Goal: Task Accomplishment & Management: Complete application form

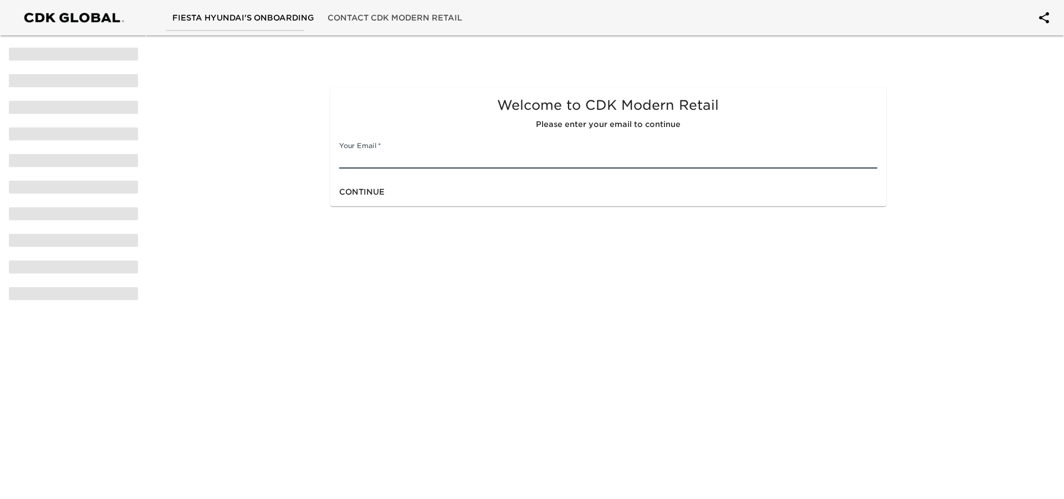
click at [392, 154] on input "text" at bounding box center [608, 160] width 538 height 18
type input "[EMAIL_ADDRESS][DOMAIN_NAME]"
click at [357, 185] on span "Continue" at bounding box center [361, 192] width 45 height 14
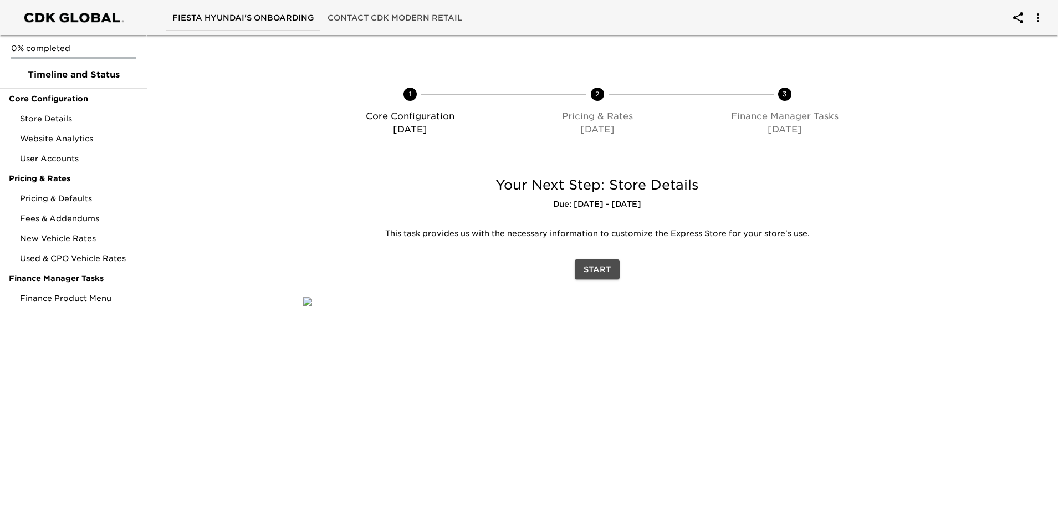
click at [591, 271] on span "Start" at bounding box center [597, 270] width 27 height 14
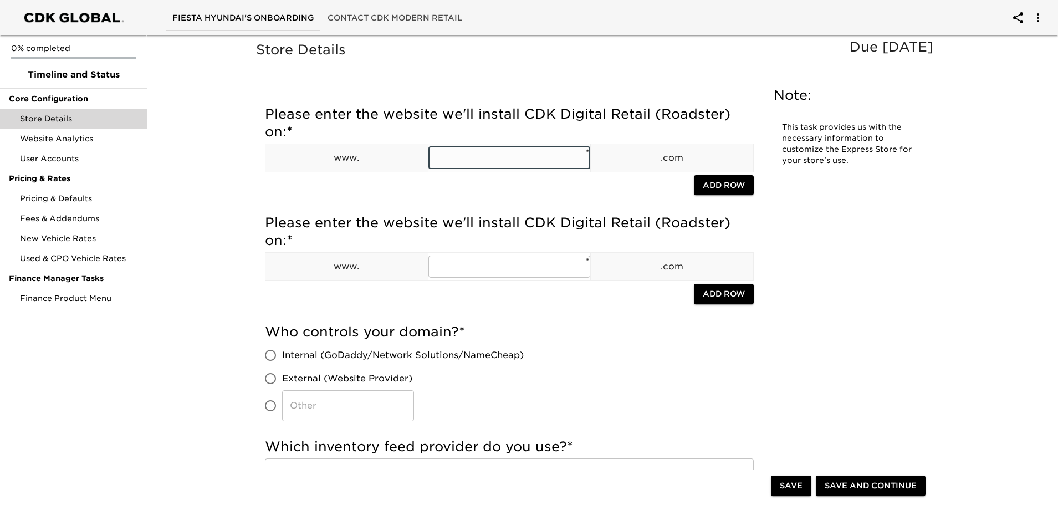
click at [485, 152] on input "text" at bounding box center [509, 158] width 162 height 22
click at [480, 160] on input "[DOMAIN_NAME]" at bounding box center [509, 158] width 162 height 22
type input "[DOMAIN_NAME]"
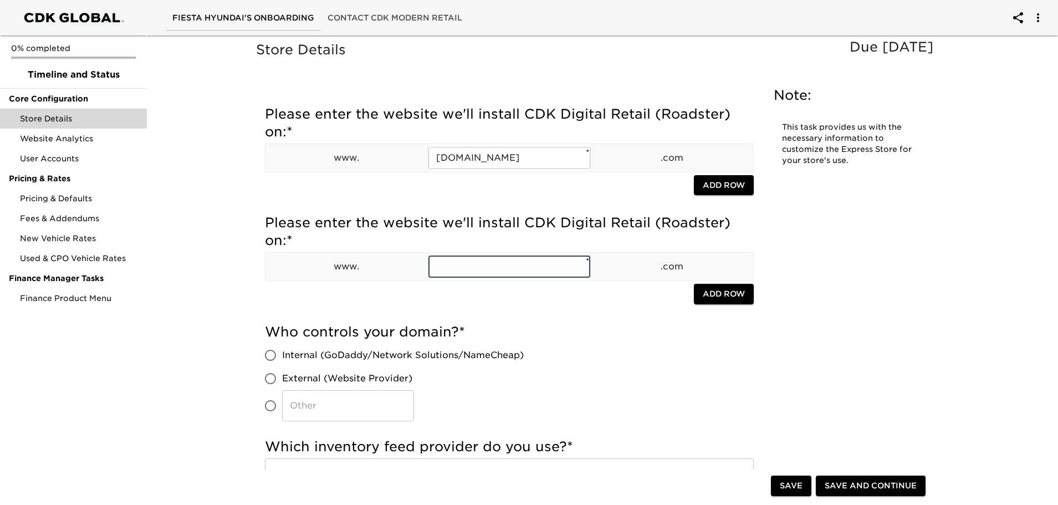
click at [490, 268] on input "text" at bounding box center [509, 266] width 162 height 22
paste input "[DOMAIN_NAME]"
type input "[DOMAIN_NAME]"
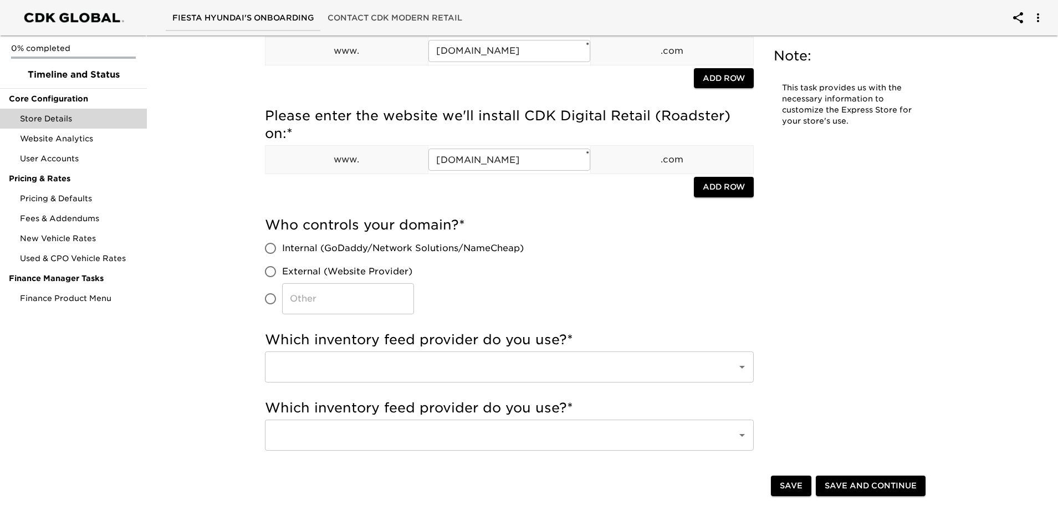
scroll to position [111, 0]
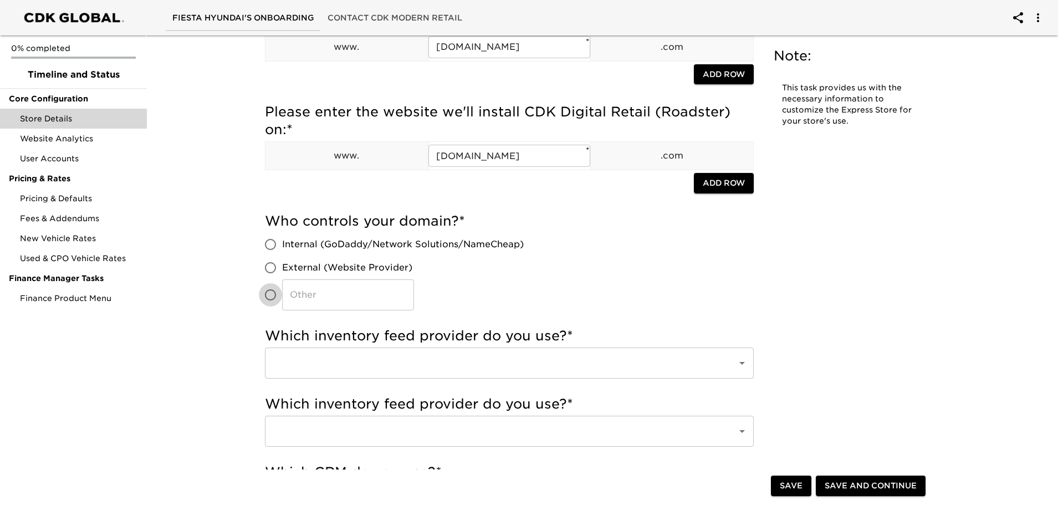
click at [272, 293] on input "​" at bounding box center [270, 294] width 23 height 23
radio input "true"
click at [332, 298] on input "​" at bounding box center [348, 294] width 132 height 31
type input "N"
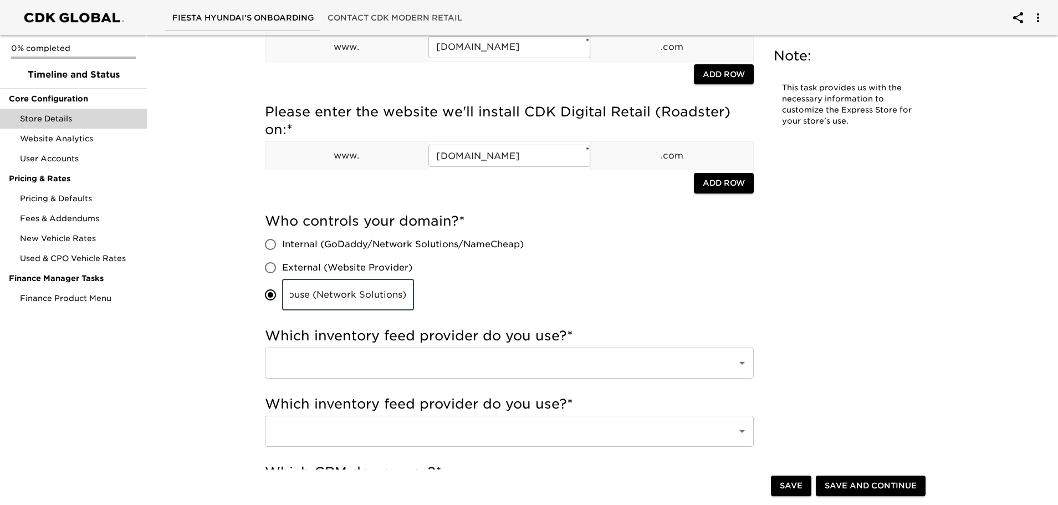
type input "IN (House (Network Solutions)"
click at [398, 364] on input "text" at bounding box center [494, 362] width 448 height 21
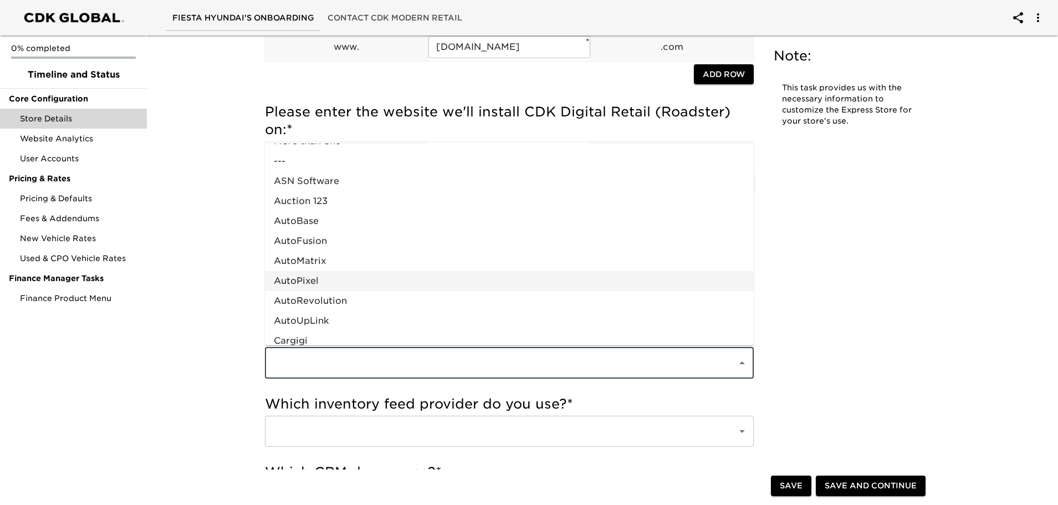
scroll to position [55, 0]
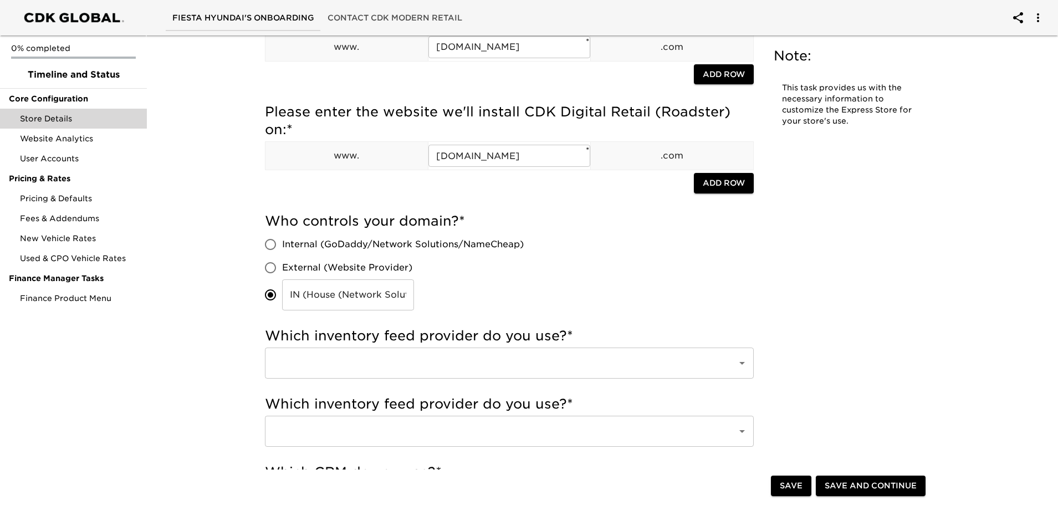
click at [414, 375] on div "​" at bounding box center [509, 362] width 489 height 31
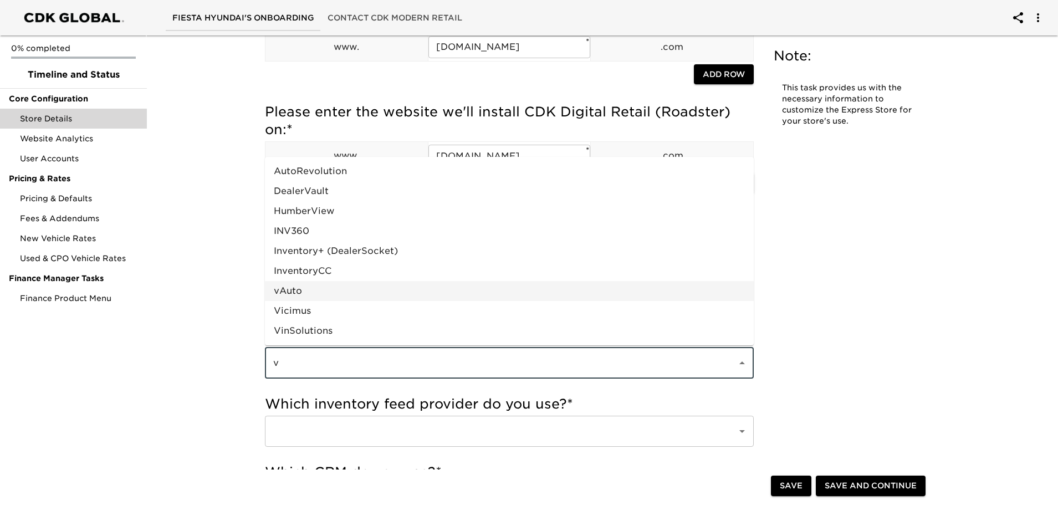
click at [381, 293] on li "vAuto" at bounding box center [509, 291] width 489 height 20
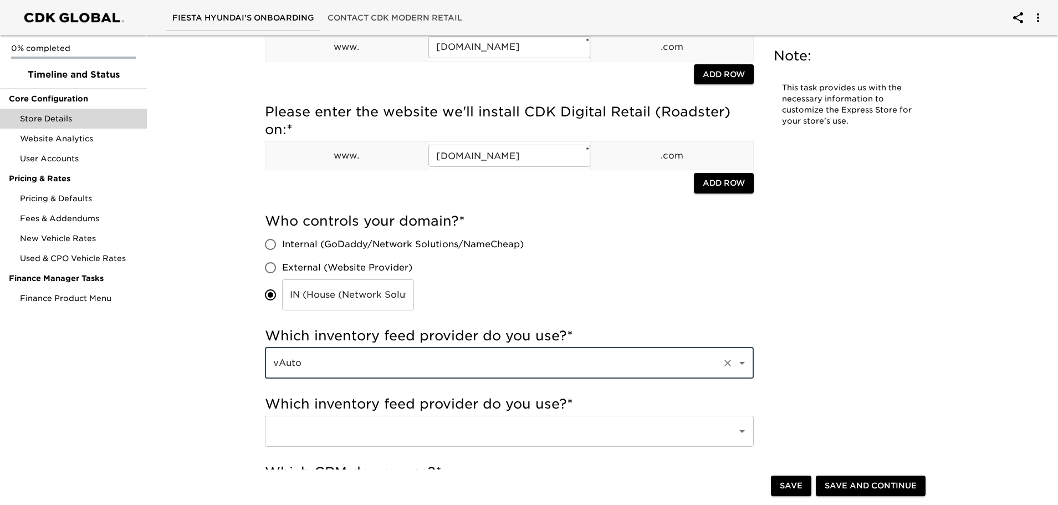
type input "vAuto"
drag, startPoint x: 192, startPoint y: 346, endPoint x: 209, endPoint y: 345, distance: 17.2
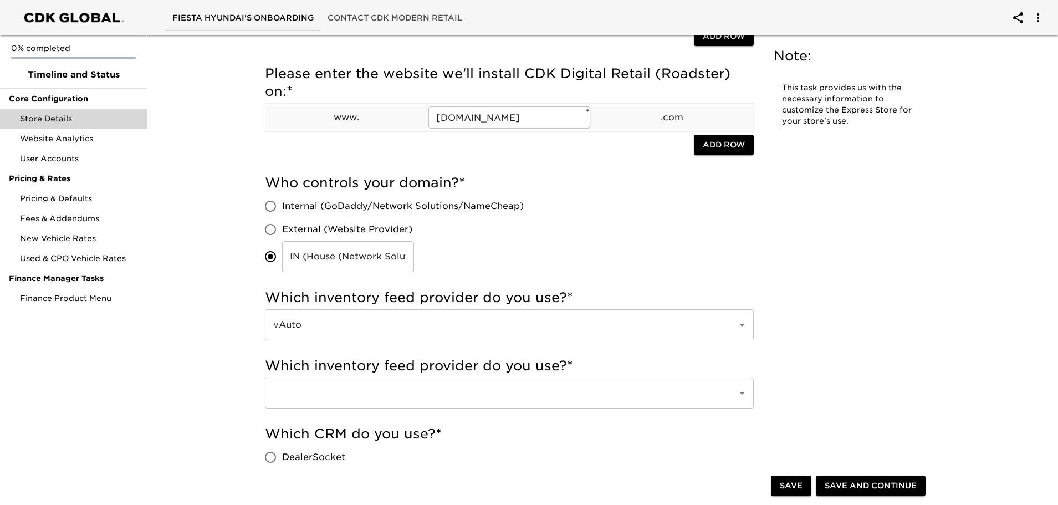
scroll to position [166, 0]
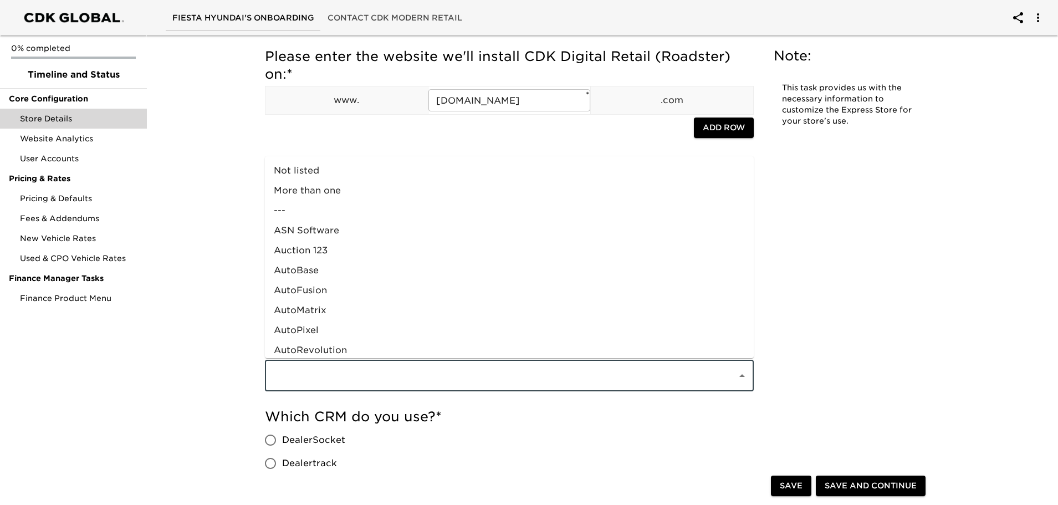
click at [305, 375] on input "text" at bounding box center [494, 375] width 448 height 21
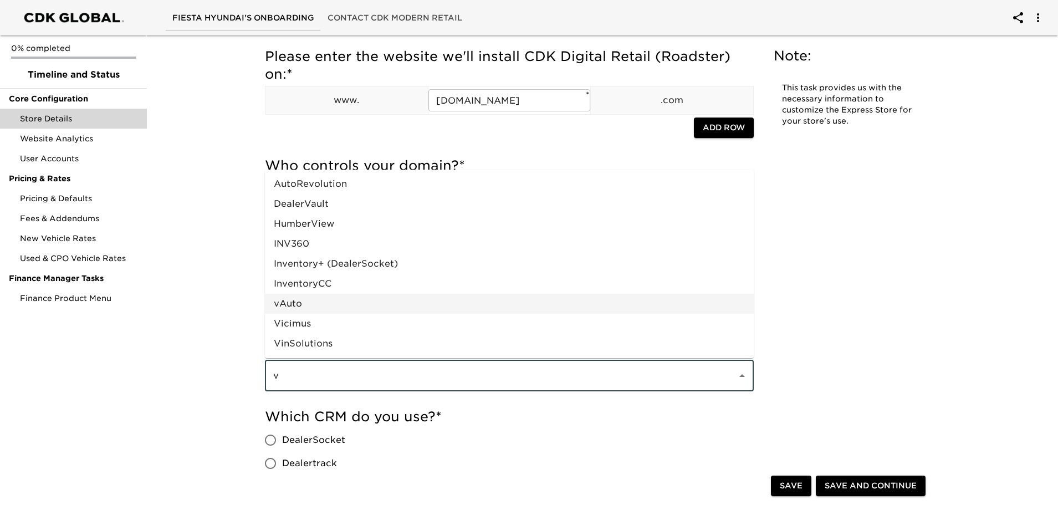
click at [319, 296] on li "vAuto" at bounding box center [509, 304] width 489 height 20
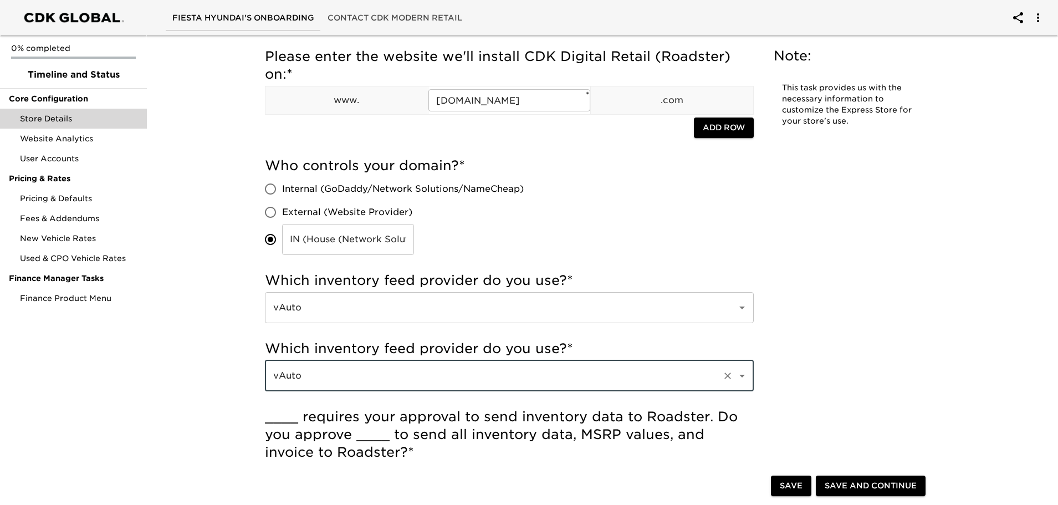
type input "vAuto"
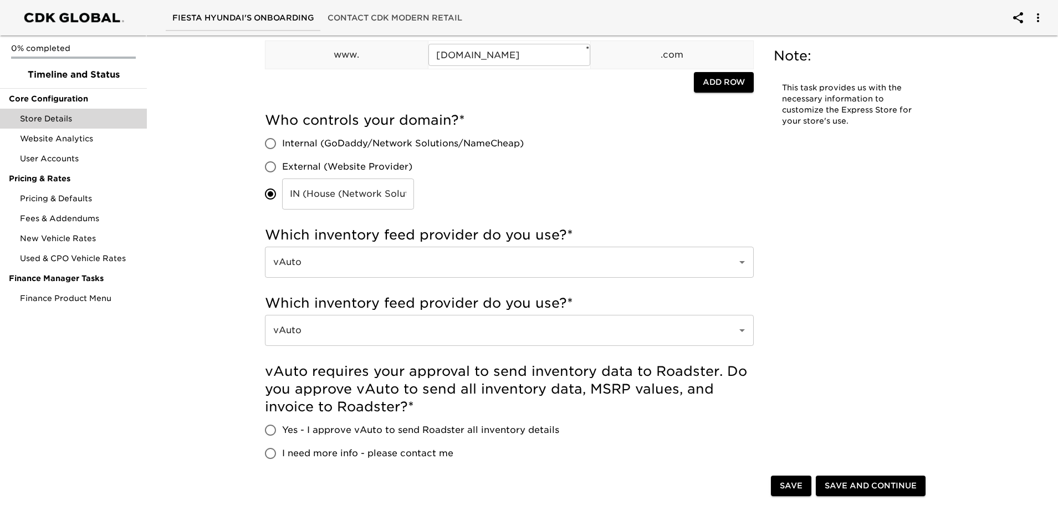
scroll to position [277, 0]
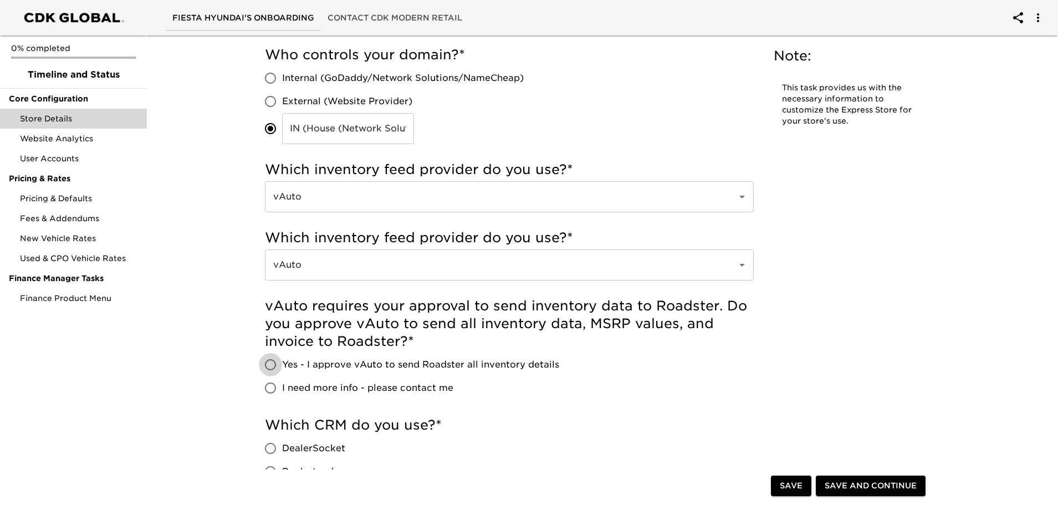
click at [274, 366] on input "Yes - I approve vAuto to send Roadster all inventory details" at bounding box center [270, 364] width 23 height 23
radio input "true"
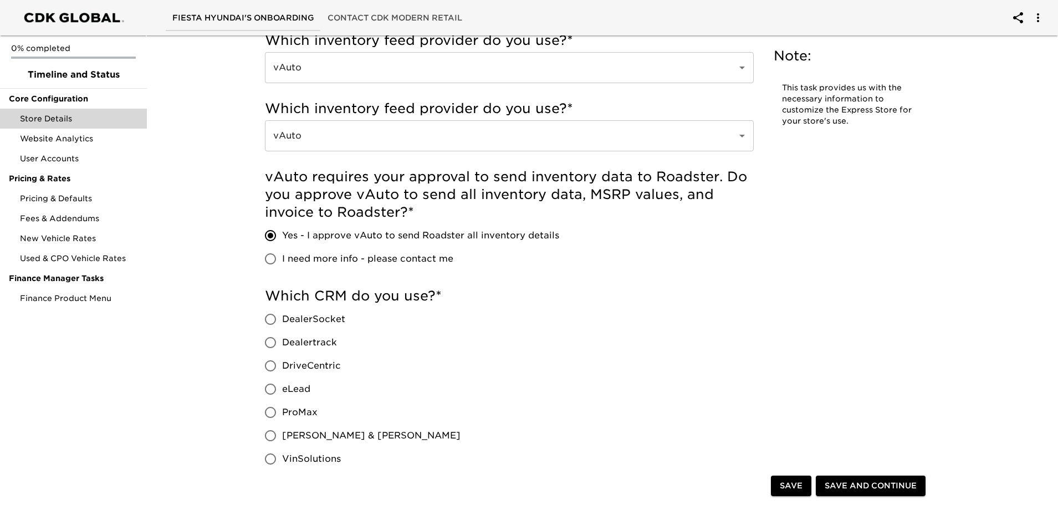
scroll to position [443, 0]
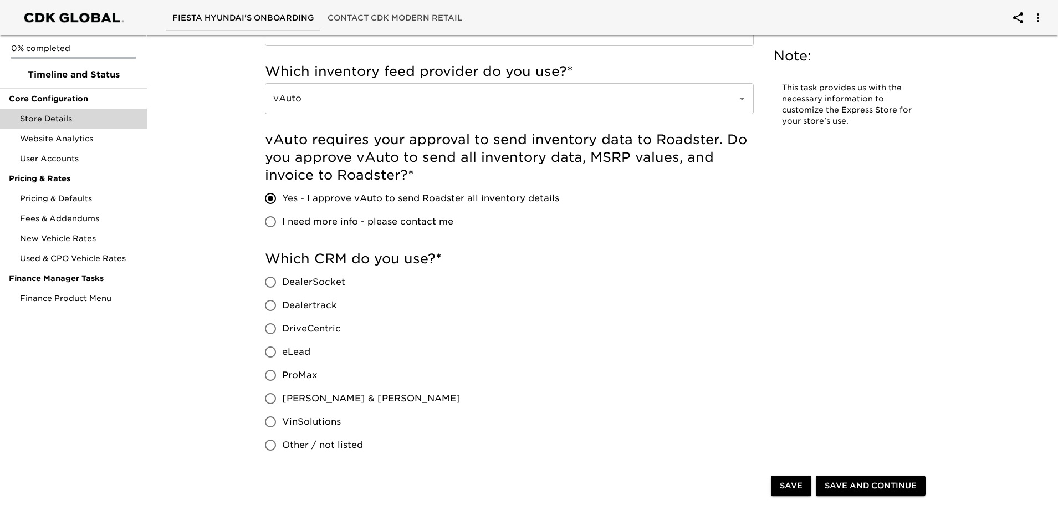
click at [285, 280] on span "DealerSocket" at bounding box center [313, 281] width 63 height 13
click at [282, 280] on input "DealerSocket" at bounding box center [270, 281] width 23 height 23
radio input "true"
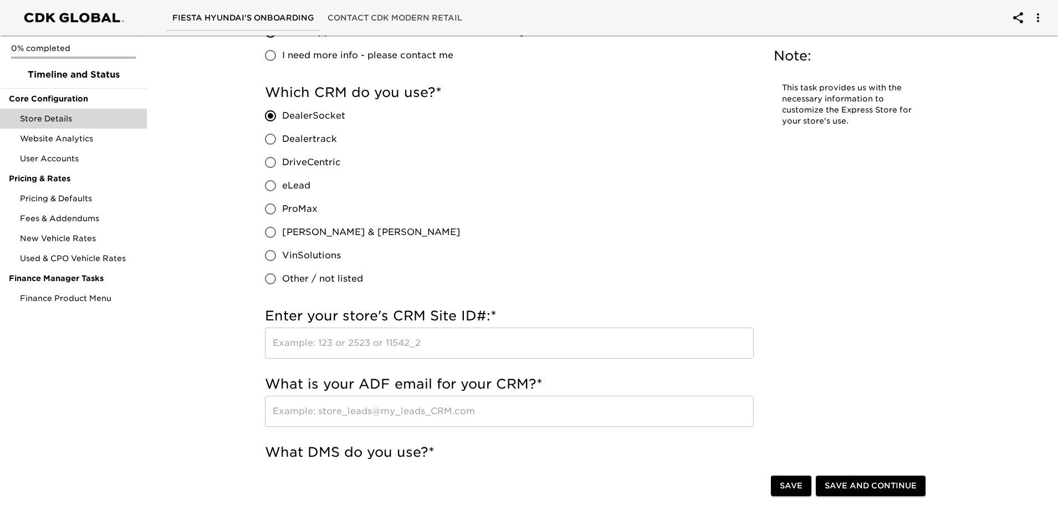
scroll to position [665, 0]
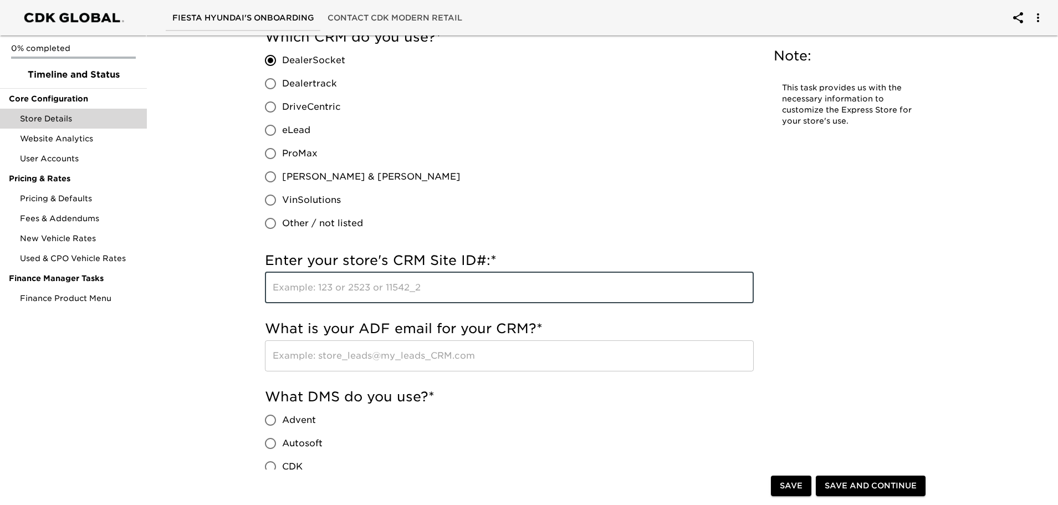
click at [301, 283] on input "text" at bounding box center [509, 287] width 489 height 31
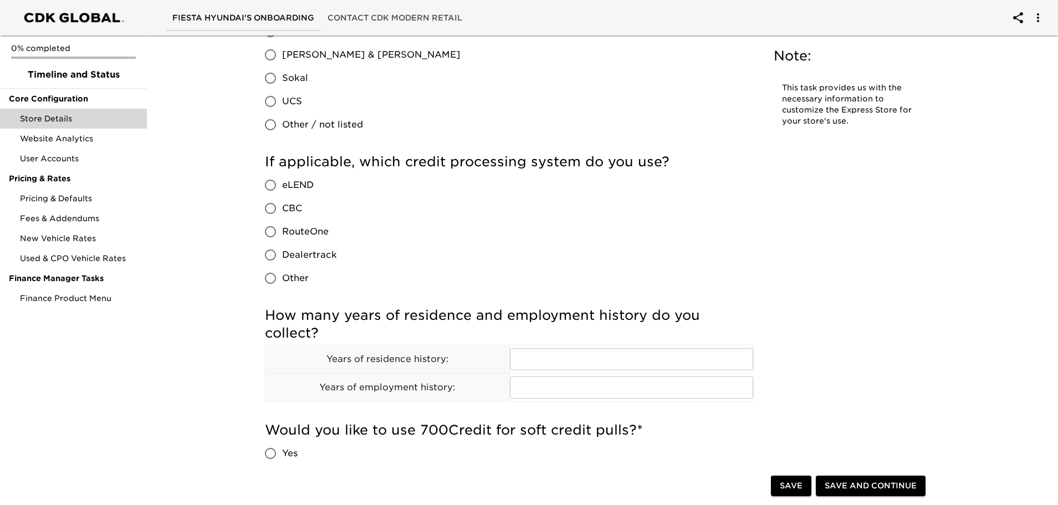
scroll to position [1295, 0]
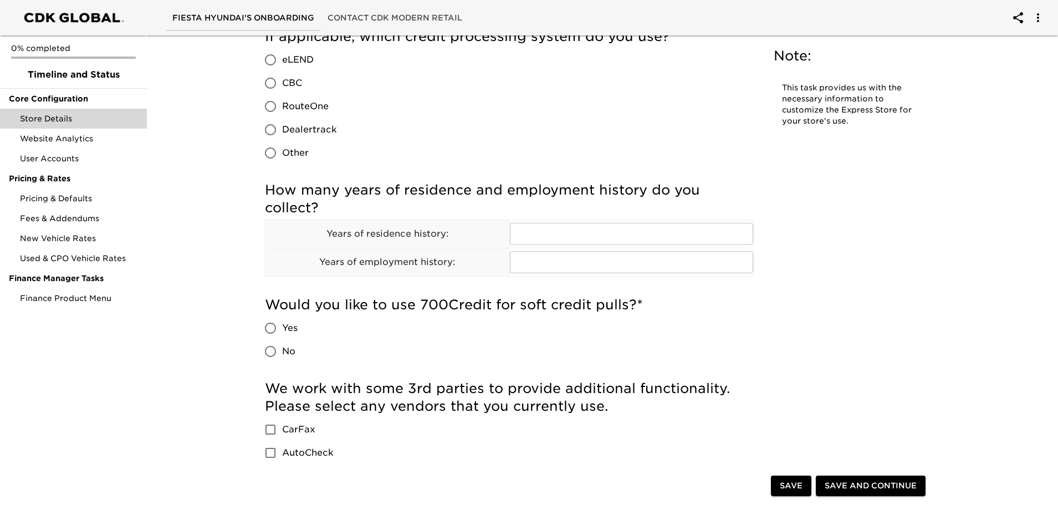
click at [105, 359] on div "0% completed Timeline and Status Core Configuration Store Details Website Analy…" at bounding box center [73, 252] width 147 height 505
click at [208, 368] on div "Store Details Due [DATE] Note: This task provides us with the necessary informa…" at bounding box center [597, 174] width 915 height 2877
